Goal: Task Accomplishment & Management: Manage account settings

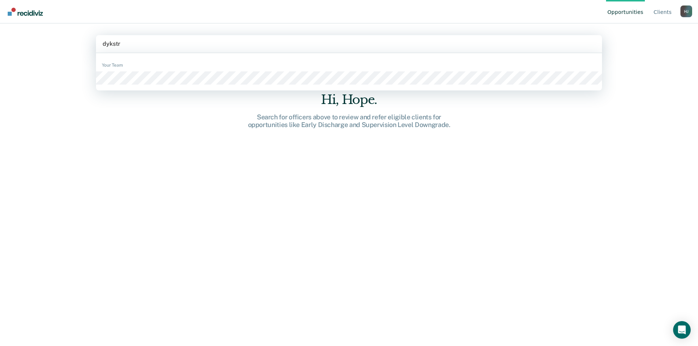
type input "dykstra"
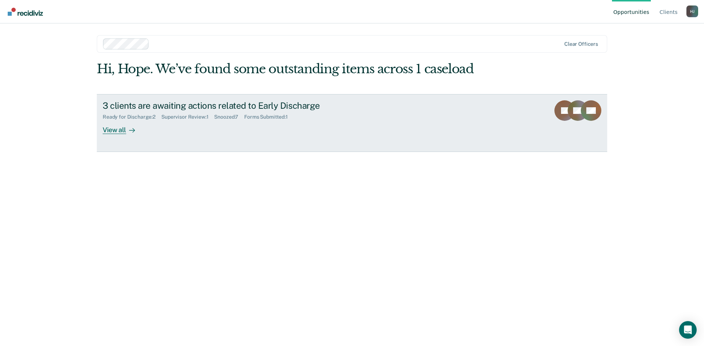
click at [114, 128] on div "View all" at bounding box center [123, 127] width 41 height 14
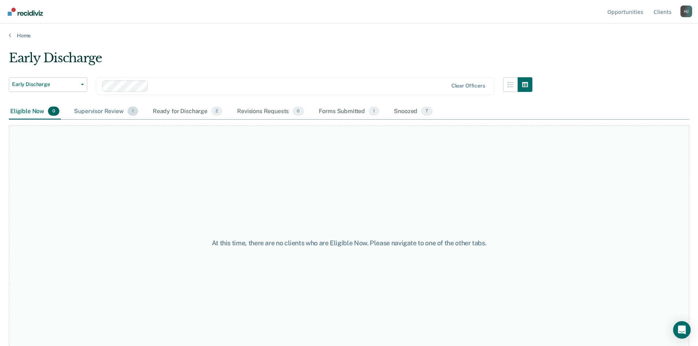
click at [115, 109] on div "Supervisor Review 1" at bounding box center [106, 112] width 67 height 16
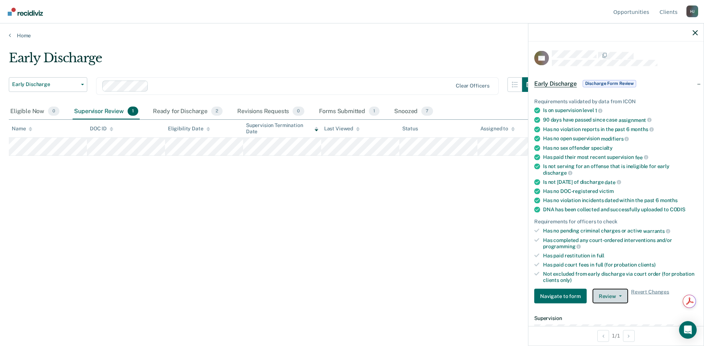
click at [603, 295] on button "Review" at bounding box center [610, 296] width 36 height 15
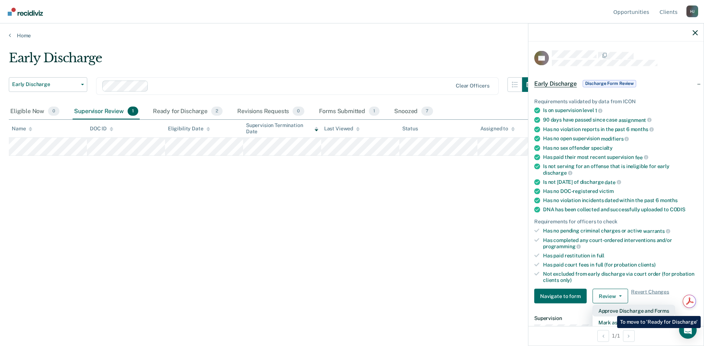
click at [611, 311] on button "Approve Discharge and Forms" at bounding box center [633, 311] width 82 height 12
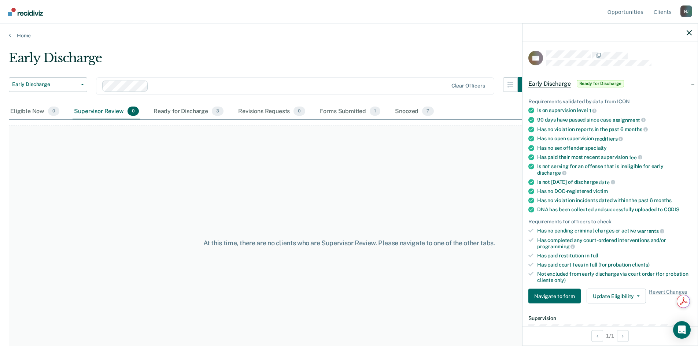
click at [692, 32] on div at bounding box center [610, 32] width 175 height 18
click at [14, 111] on div "Eligible Now 0" at bounding box center [35, 112] width 52 height 16
click at [189, 106] on div "Ready for Discharge 3" at bounding box center [188, 112] width 73 height 16
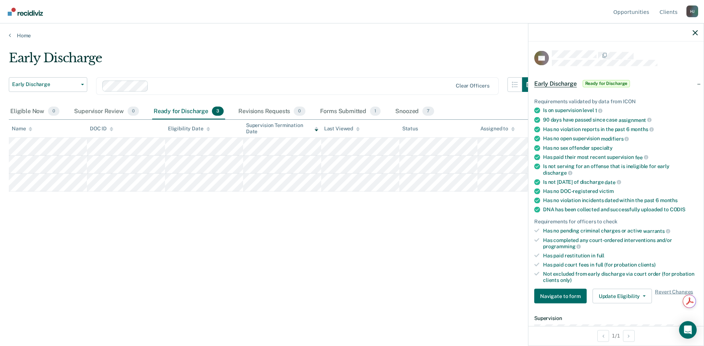
click at [694, 38] on div at bounding box center [615, 32] width 175 height 18
click at [697, 37] on div at bounding box center [615, 32] width 175 height 18
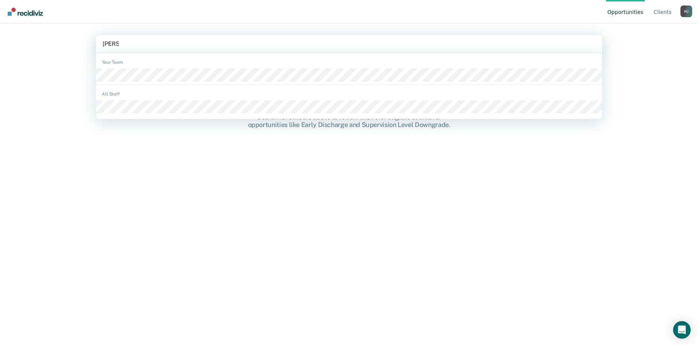
type input "welter"
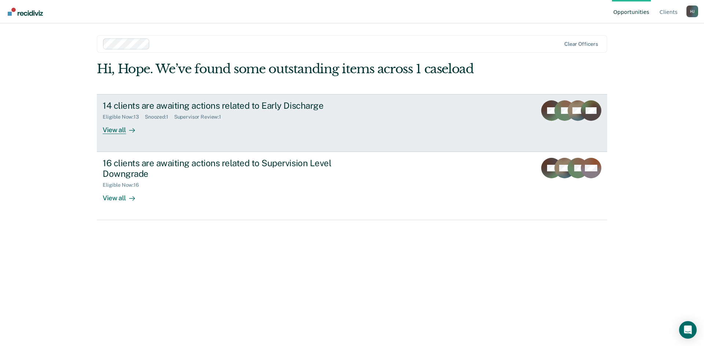
click at [121, 127] on div "View all" at bounding box center [123, 127] width 41 height 14
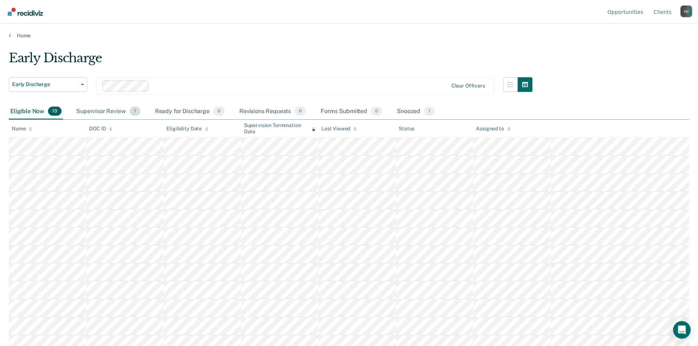
click at [102, 108] on div "Supervisor Review 1" at bounding box center [108, 112] width 67 height 16
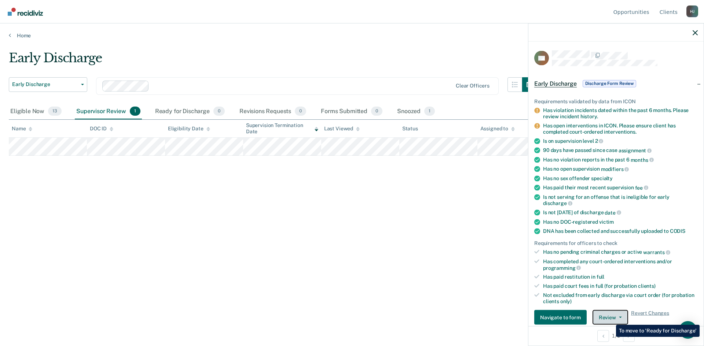
click at [609, 318] on button "Review" at bounding box center [610, 317] width 36 height 15
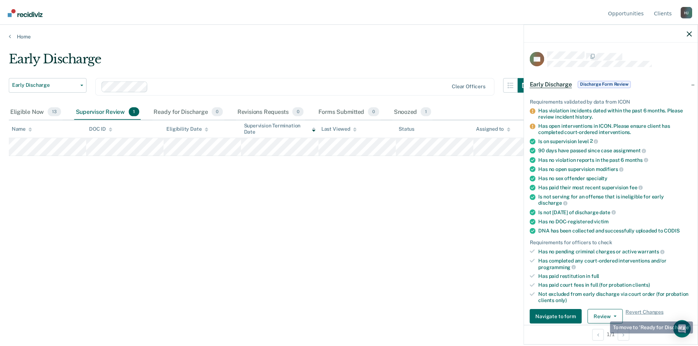
scroll to position [5, 0]
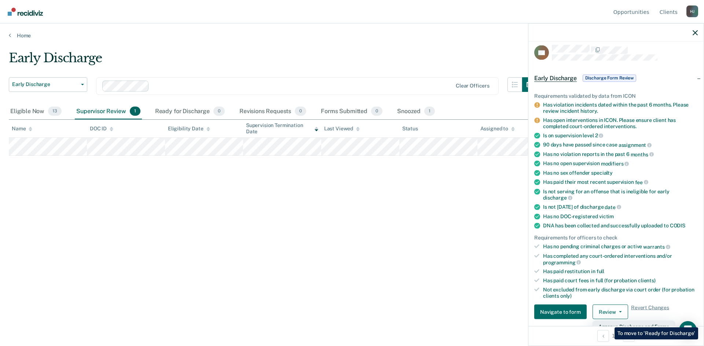
click at [609, 322] on button "Approve Discharge and Forms" at bounding box center [633, 327] width 82 height 12
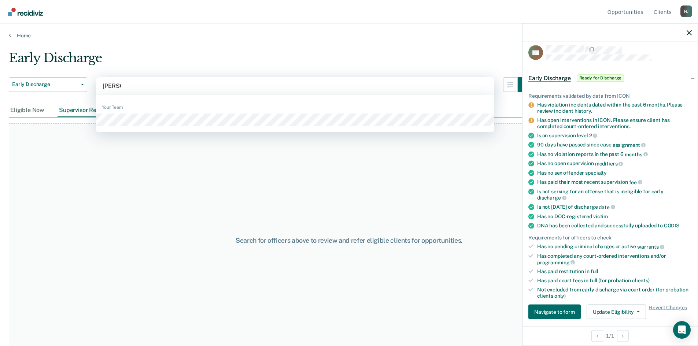
type input "happel"
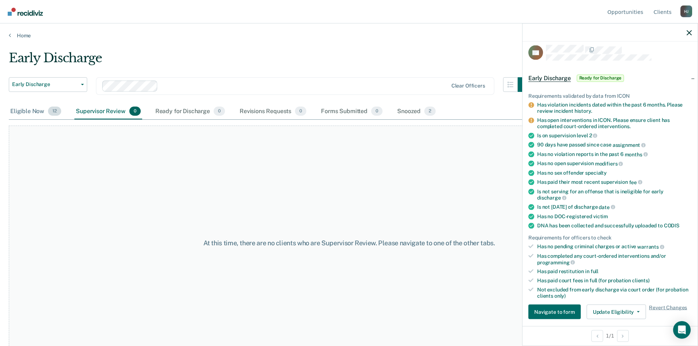
click at [24, 110] on div "Eligible Now 12" at bounding box center [36, 112] width 54 height 16
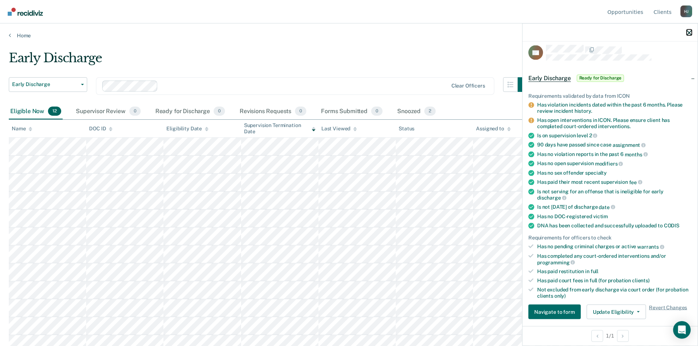
click at [688, 32] on icon "button" at bounding box center [689, 32] width 5 height 5
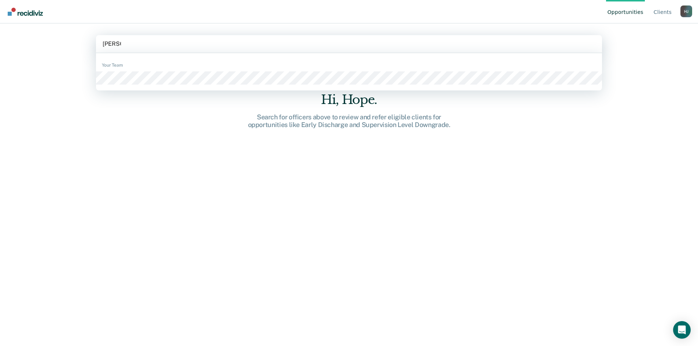
type input "[PERSON_NAME]"
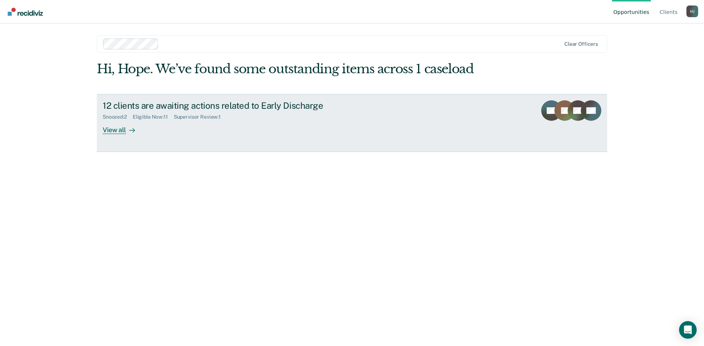
click at [124, 131] on div "View all" at bounding box center [123, 127] width 41 height 14
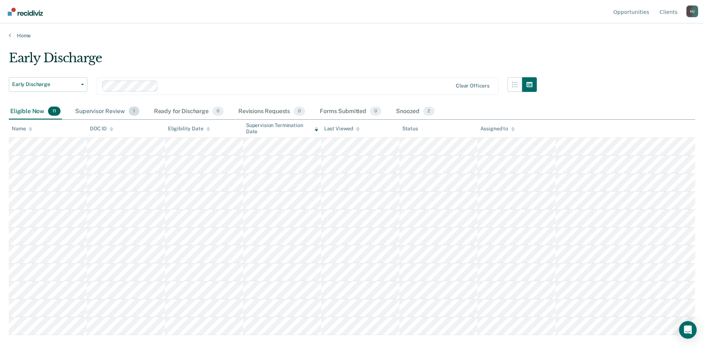
click at [120, 111] on div "Supervisor Review 1" at bounding box center [107, 112] width 67 height 16
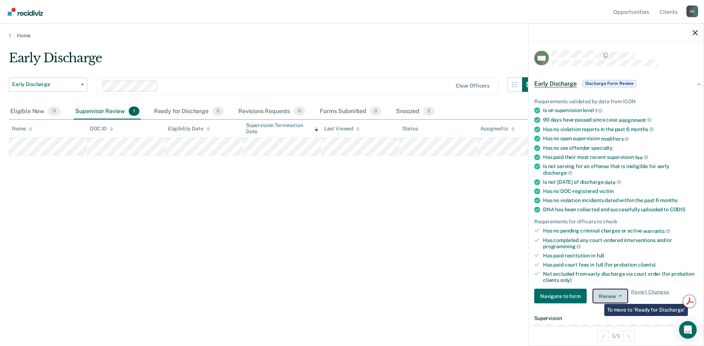
click at [604, 298] on button "Review" at bounding box center [610, 296] width 36 height 15
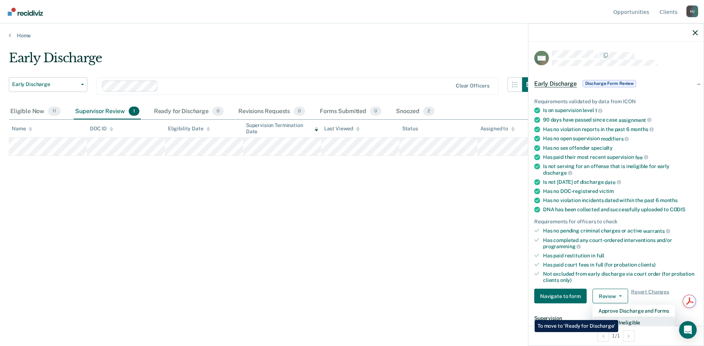
scroll to position [2, 0]
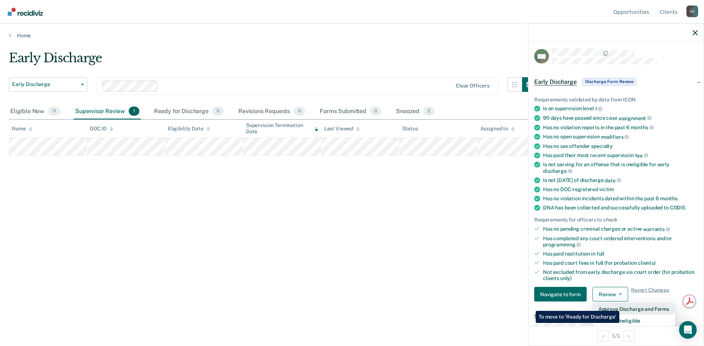
click at [619, 306] on button "Approve Discharge and Forms" at bounding box center [633, 309] width 82 height 12
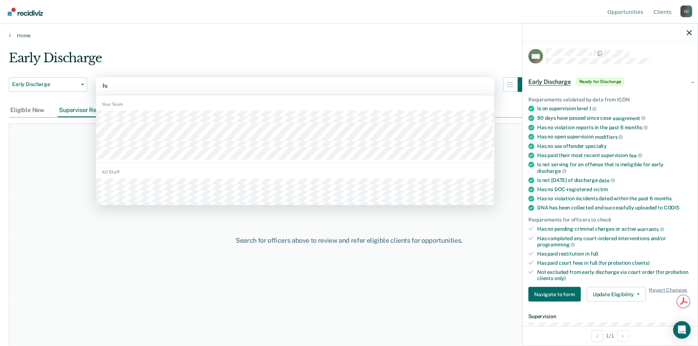
type input "hop"
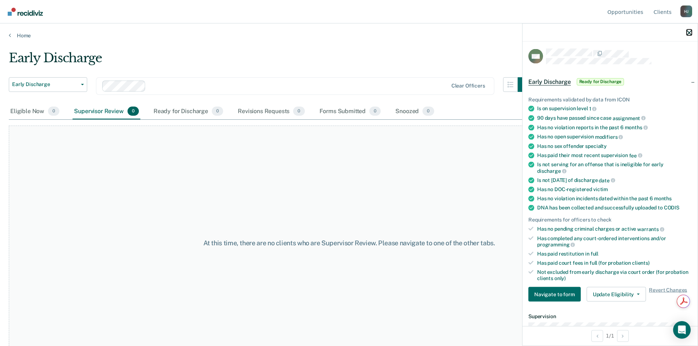
click at [690, 31] on icon "button" at bounding box center [689, 32] width 5 height 5
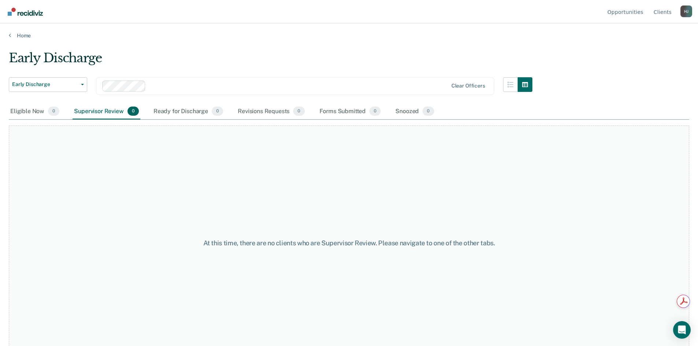
click at [686, 12] on div "H J" at bounding box center [687, 11] width 12 height 12
click at [648, 34] on link "Profile" at bounding box center [656, 34] width 47 height 6
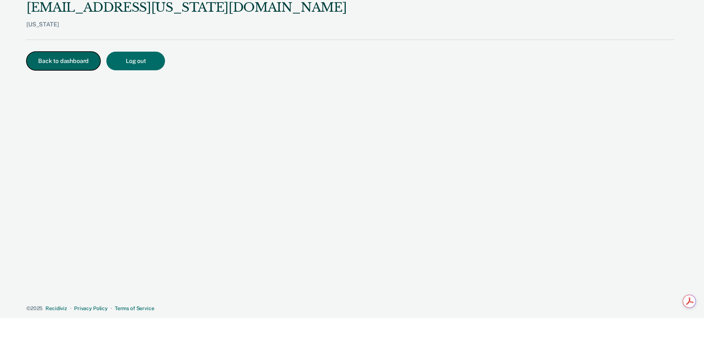
click at [40, 58] on button "Back to dashboard" at bounding box center [63, 61] width 74 height 19
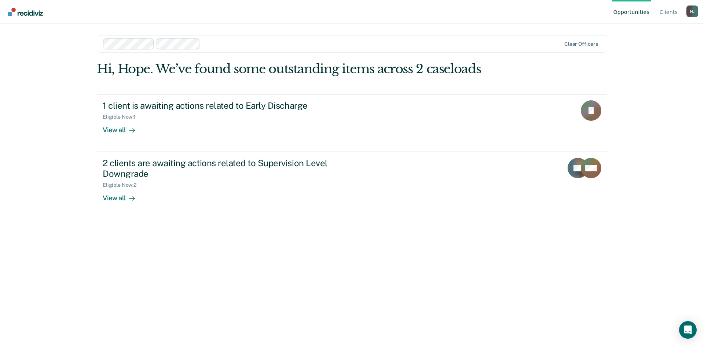
click at [210, 42] on div at bounding box center [381, 44] width 357 height 8
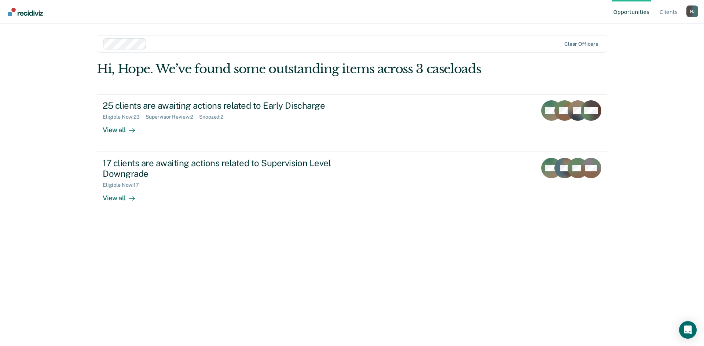
click at [243, 44] on div at bounding box center [355, 44] width 411 height 8
click at [256, 45] on div at bounding box center [355, 44] width 411 height 8
click at [307, 40] on div at bounding box center [332, 43] width 458 height 11
drag, startPoint x: 374, startPoint y: 44, endPoint x: 362, endPoint y: 48, distance: 12.7
click at [374, 44] on div at bounding box center [355, 44] width 411 height 8
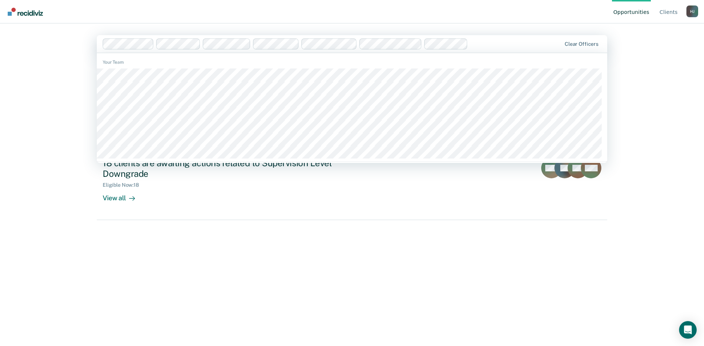
click at [343, 38] on div "Clear officers" at bounding box center [352, 44] width 510 height 18
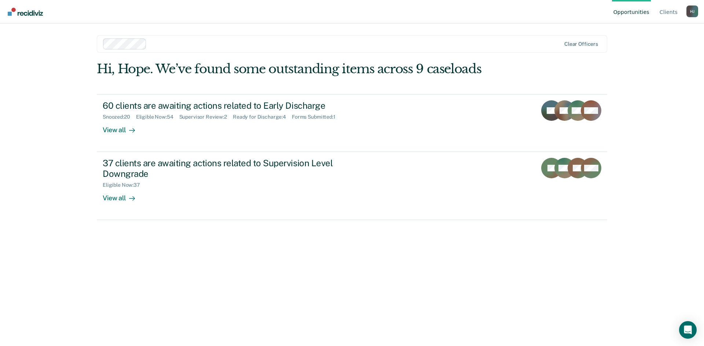
click at [235, 47] on div at bounding box center [355, 44] width 411 height 8
click at [209, 38] on div at bounding box center [332, 43] width 458 height 11
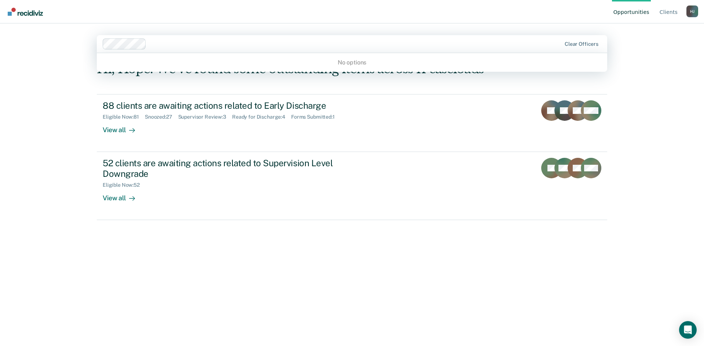
click at [214, 45] on div at bounding box center [332, 43] width 459 height 11
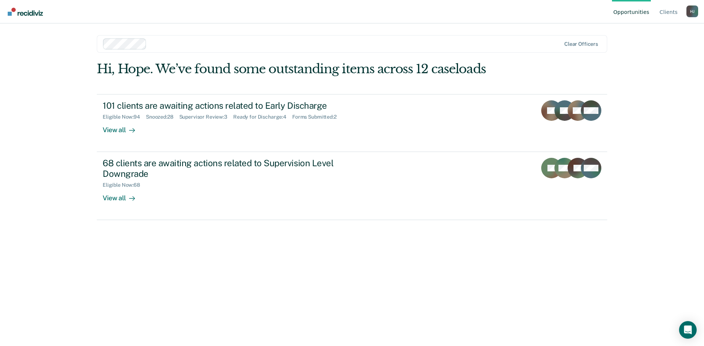
drag, startPoint x: 192, startPoint y: 41, endPoint x: 186, endPoint y: 50, distance: 10.7
click at [192, 41] on div at bounding box center [355, 44] width 411 height 8
click at [177, 45] on div at bounding box center [355, 44] width 411 height 8
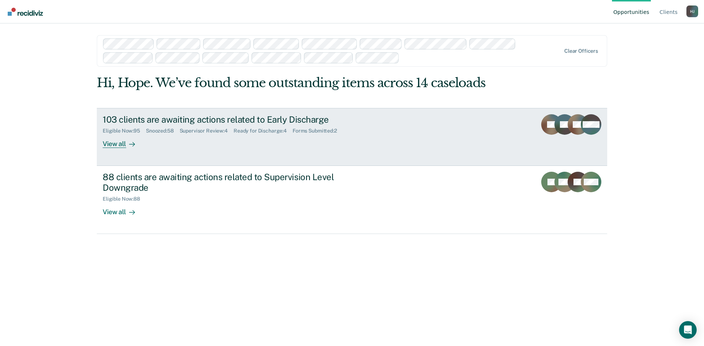
click at [116, 143] on div "View all" at bounding box center [123, 141] width 41 height 14
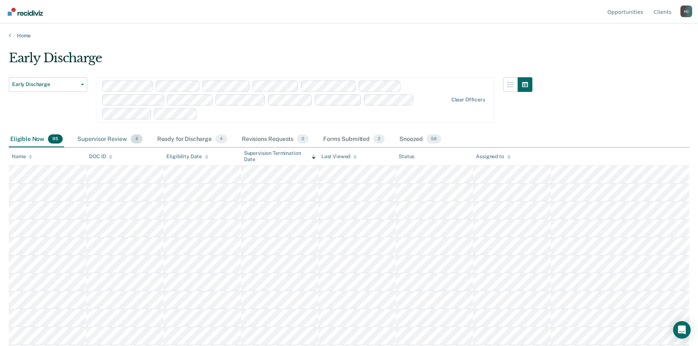
click at [116, 137] on div "Supervisor Review 4" at bounding box center [110, 140] width 68 height 16
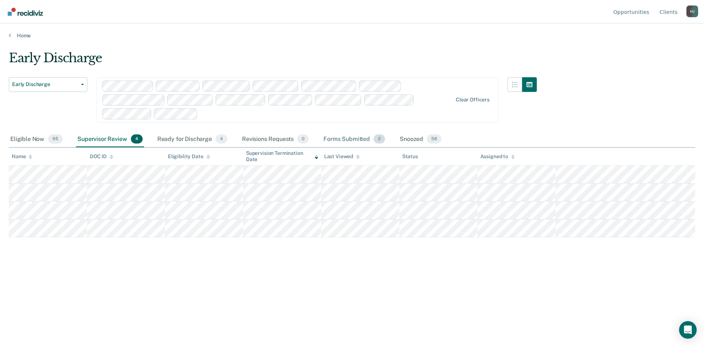
click at [376, 138] on span "2" at bounding box center [378, 140] width 11 height 10
